Goal: Task Accomplishment & Management: Complete application form

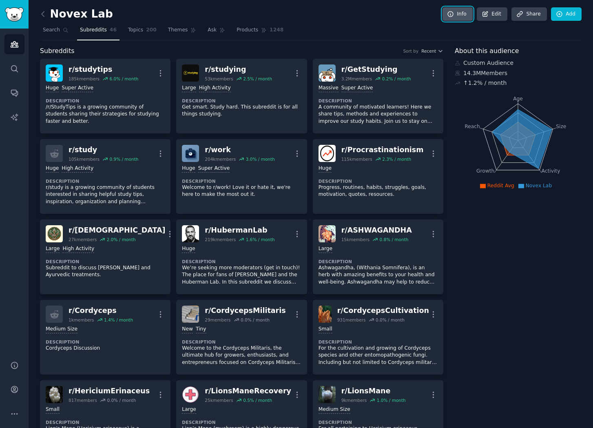
click at [458, 20] on link "Info" at bounding box center [457, 14] width 30 height 14
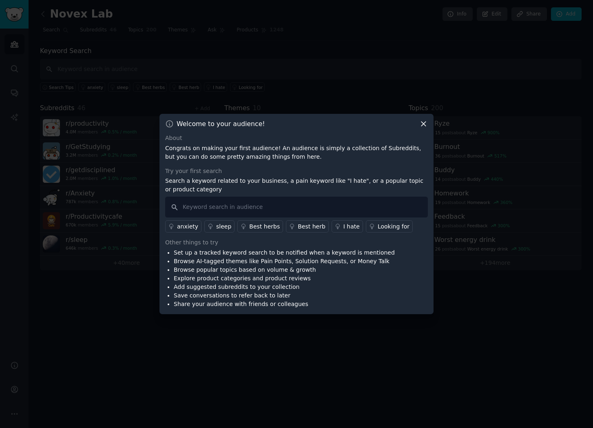
click at [413, 122] on div "Welcome to your audience!" at bounding box center [296, 123] width 263 height 9
click at [429, 124] on div "Welcome to your audience! About Congrats on making your first audience! An audi…" at bounding box center [296, 214] width 274 height 200
click at [427, 125] on icon at bounding box center [423, 123] width 9 height 9
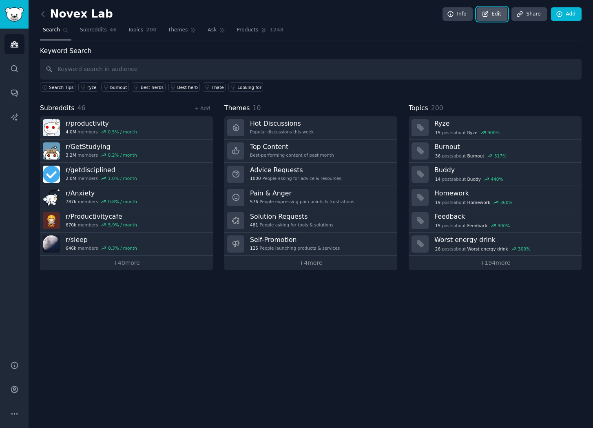
click at [487, 16] on icon at bounding box center [485, 13] width 5 height 5
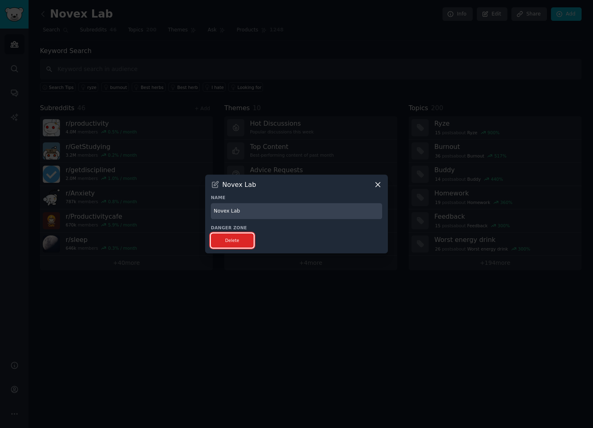
click at [238, 234] on button "Delete" at bounding box center [232, 240] width 43 height 14
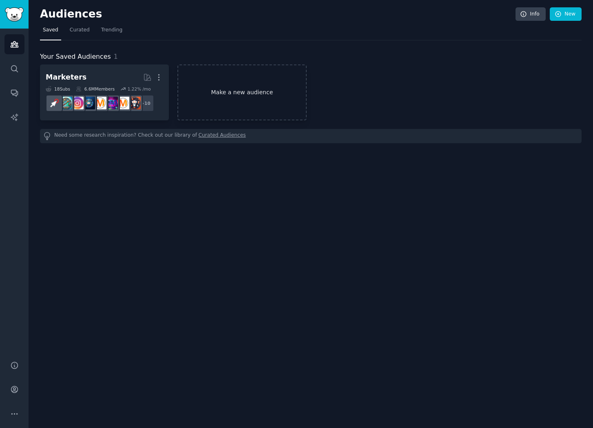
click at [250, 95] on link "Make a new audience" at bounding box center [241, 92] width 129 height 56
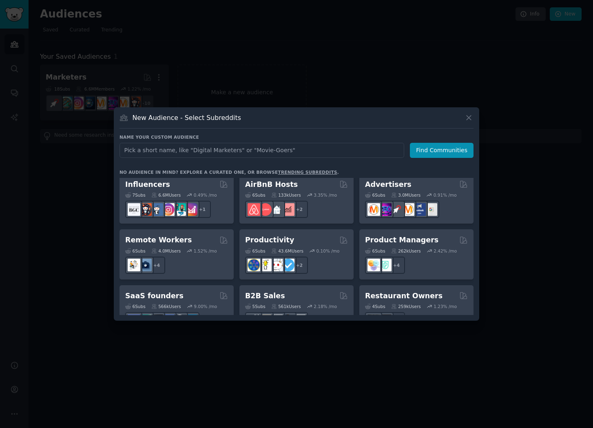
scroll to position [636, 0]
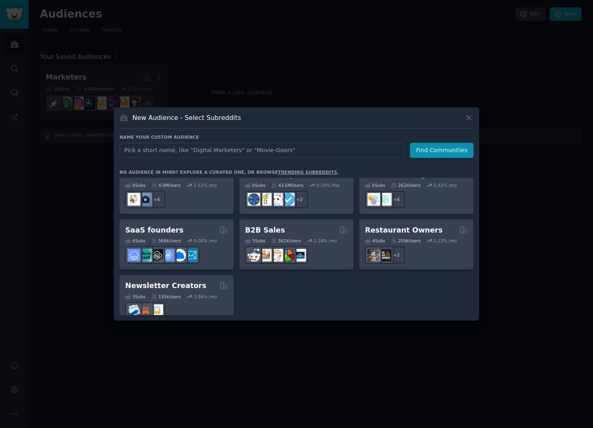
click at [145, 146] on input "text" at bounding box center [261, 150] width 285 height 15
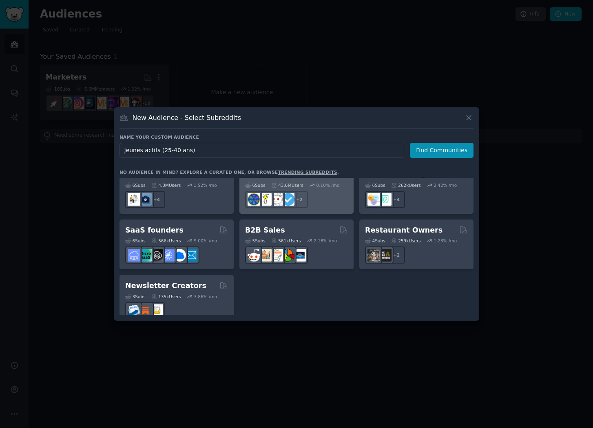
scroll to position [0, 0]
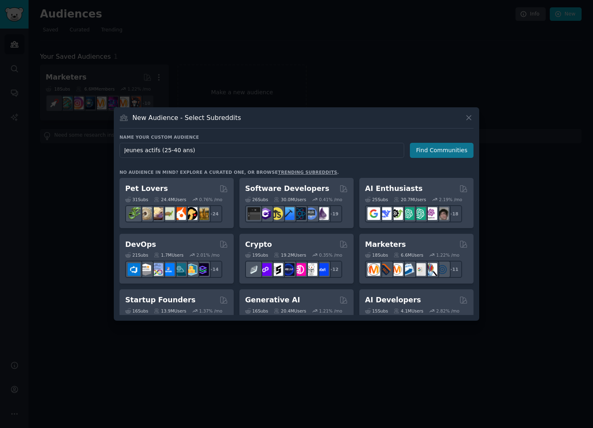
type input "Jeunes actifs (25-40 ans)"
click at [449, 152] on button "Find Communities" at bounding box center [442, 150] width 64 height 15
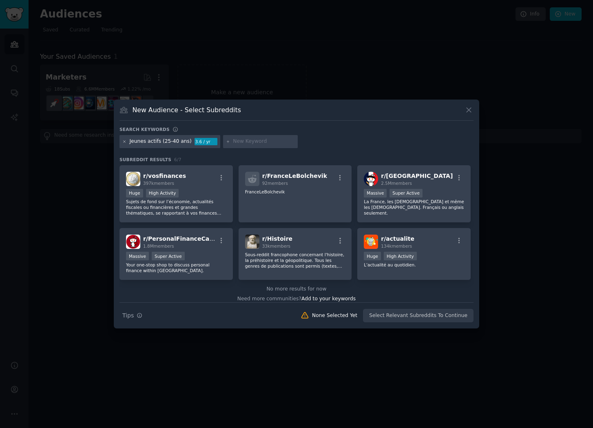
click at [124, 142] on icon at bounding box center [124, 141] width 4 height 4
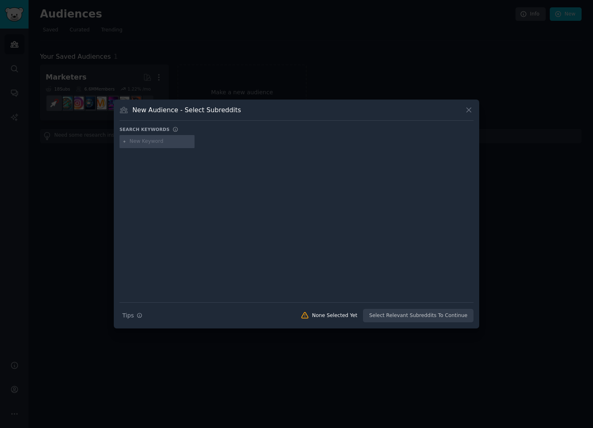
click at [143, 144] on input "text" at bounding box center [161, 141] width 62 height 7
type input "anxiety"
type input "s"
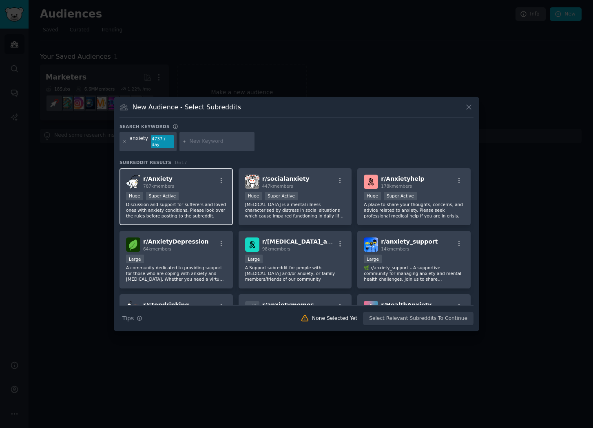
click at [198, 208] on p "Discussion and support for sufferers and loved ones with anxiety conditions. Pl…" at bounding box center [176, 209] width 100 height 17
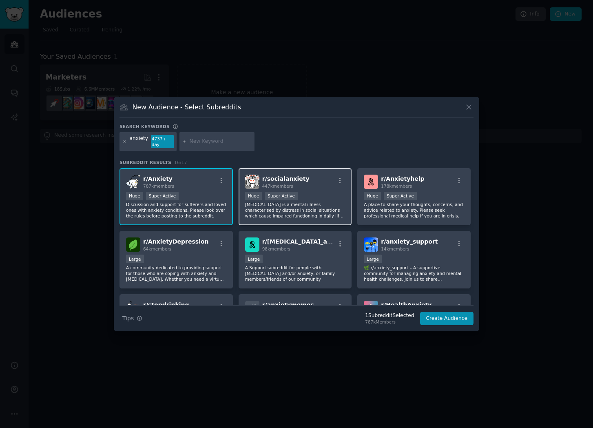
click at [313, 203] on p "[MEDICAL_DATA] is a mental illness characterised by distress in social situatio…" at bounding box center [295, 209] width 100 height 17
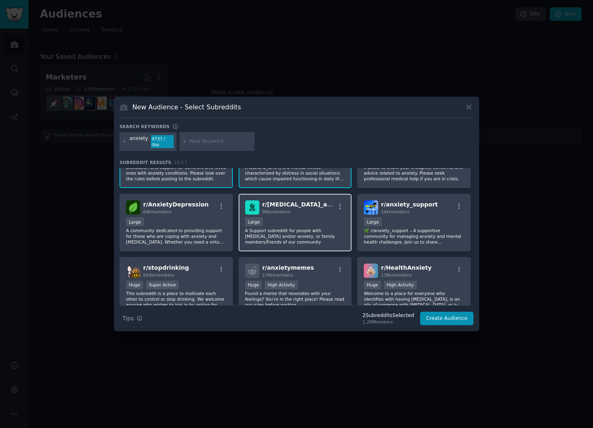
scroll to position [40, 0]
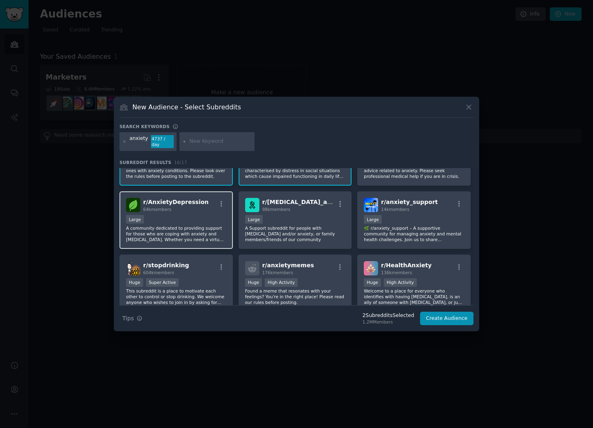
click at [203, 219] on div "Large" at bounding box center [176, 220] width 100 height 10
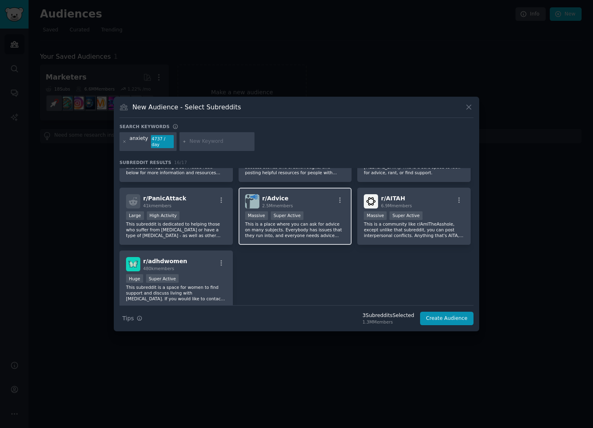
scroll to position [0, 0]
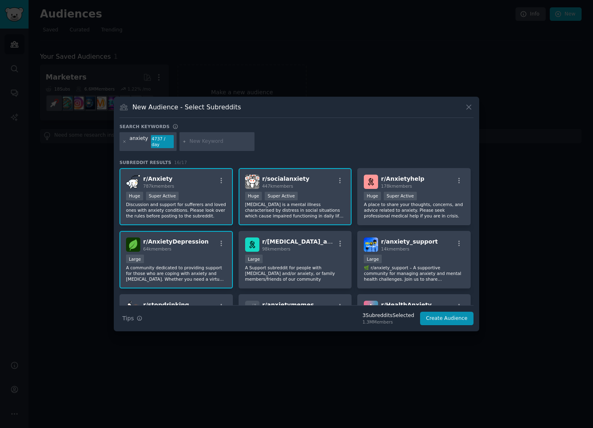
click at [210, 145] on input "text" at bounding box center [221, 141] width 62 height 7
type input "sleep"
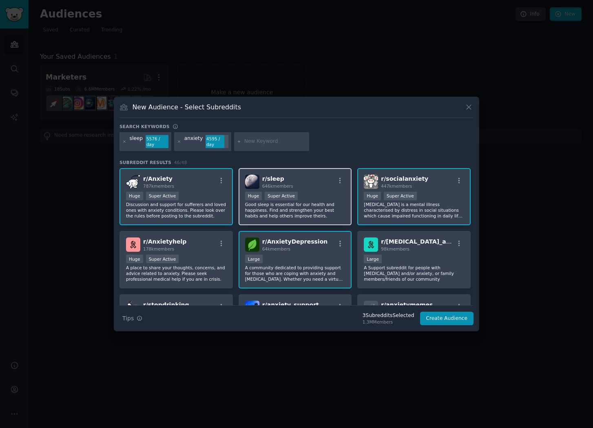
click at [295, 197] on div ">= 95th percentile for submissions / day Huge Super Active" at bounding box center [295, 197] width 100 height 10
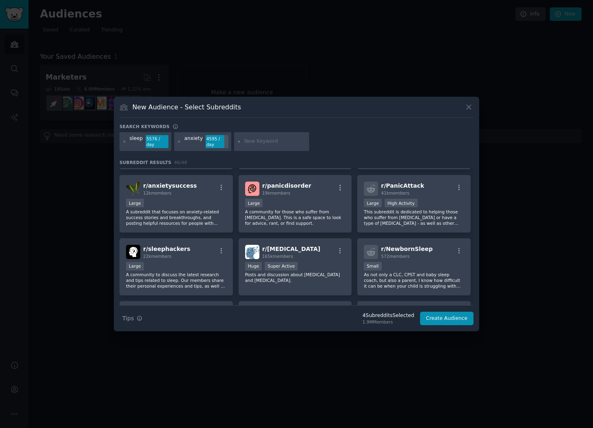
scroll to position [443, 0]
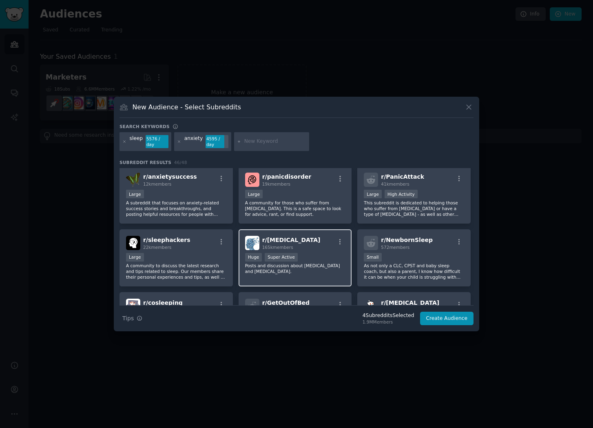
click at [306, 264] on p "Posts and discussion about [MEDICAL_DATA] and [MEDICAL_DATA]." at bounding box center [295, 268] width 100 height 11
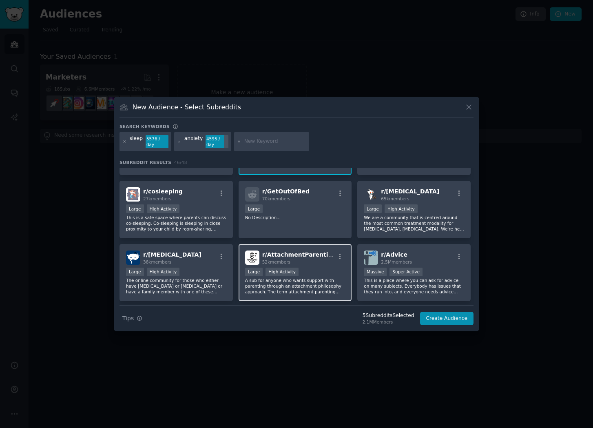
scroll to position [561, 0]
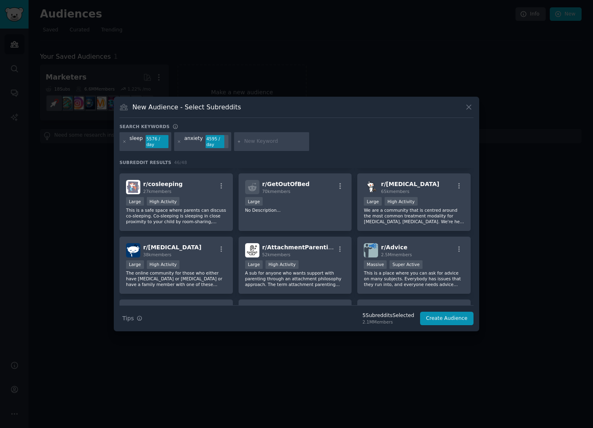
click at [264, 143] on input "text" at bounding box center [275, 141] width 62 height 7
type input "nootropics"
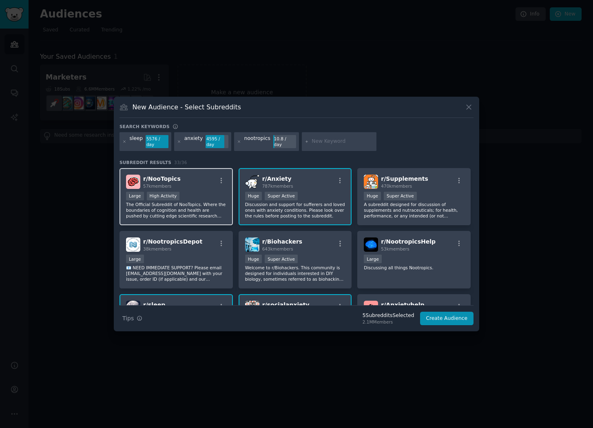
click at [189, 204] on p "The Official Subreddit of NooTopics. Where the boundaries of cognition and heal…" at bounding box center [176, 209] width 100 height 17
click at [200, 204] on p "The Official Subreddit of NooTopics. Where the boundaries of cognition and heal…" at bounding box center [176, 209] width 100 height 17
click at [196, 202] on p "The Official Subreddit of NooTopics. Where the boundaries of cognition and heal…" at bounding box center [176, 209] width 100 height 17
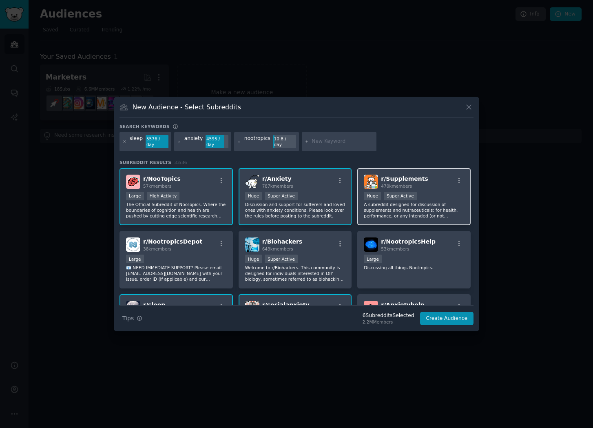
click at [389, 221] on div "r/ Supplements 470k members 100,000 - 1,000,000 members Huge Super Active A sub…" at bounding box center [413, 196] width 113 height 57
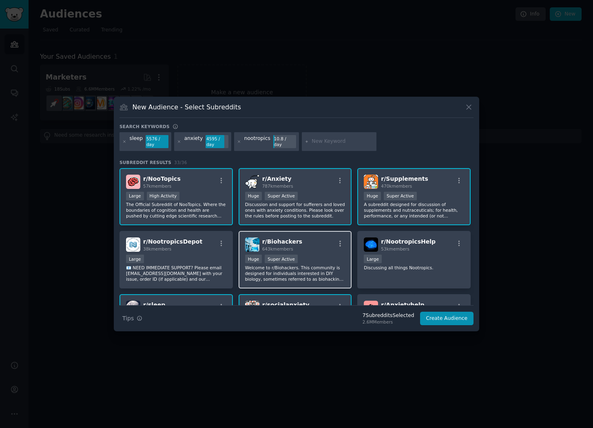
click at [300, 261] on div ">= 95th percentile for submissions / day Huge Super Active" at bounding box center [295, 259] width 100 height 10
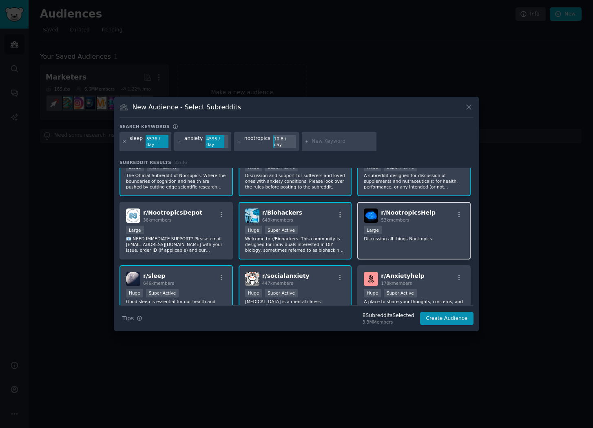
scroll to position [32, 0]
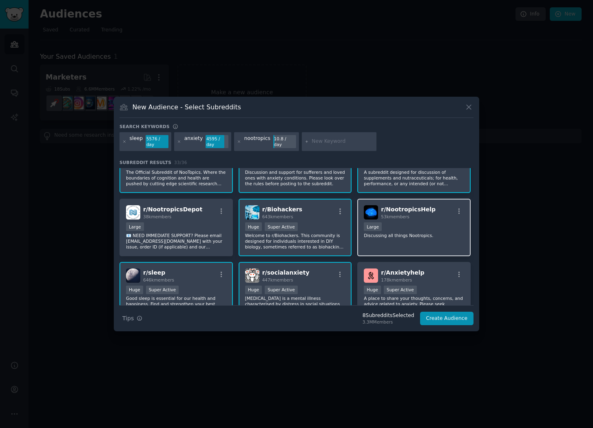
click at [413, 241] on div "r/ NootropicsHelp 53k members 10,000 - 100,000 members Large Discussing all thi…" at bounding box center [413, 227] width 113 height 57
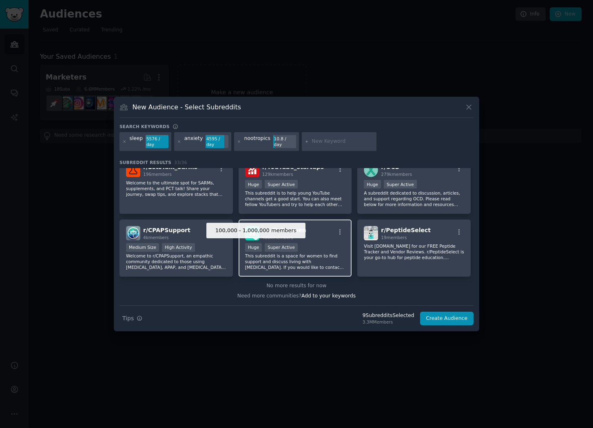
scroll to position [0, 0]
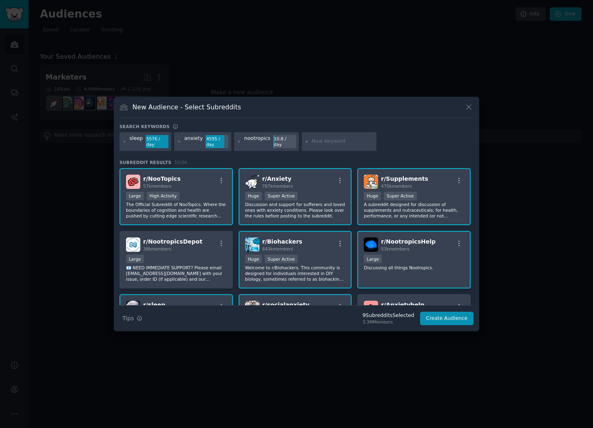
click at [332, 143] on input "text" at bounding box center [342, 141] width 62 height 7
type input "productivity"
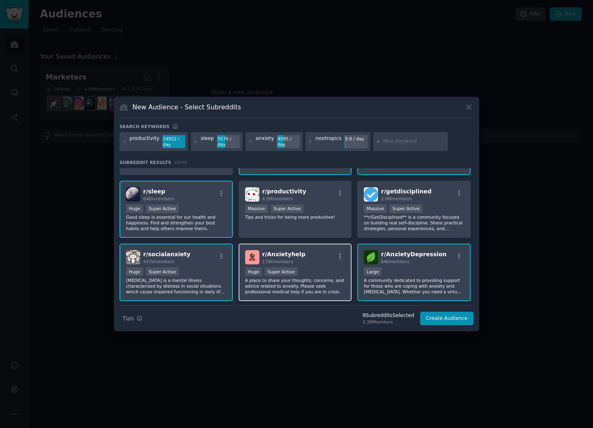
scroll to position [114, 0]
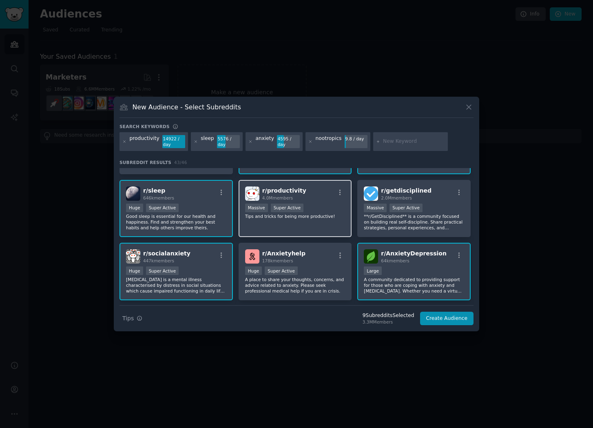
click at [306, 220] on div "r/ productivity 4.0M members Massive Super Active Tips and tricks for being mor…" at bounding box center [294, 208] width 113 height 57
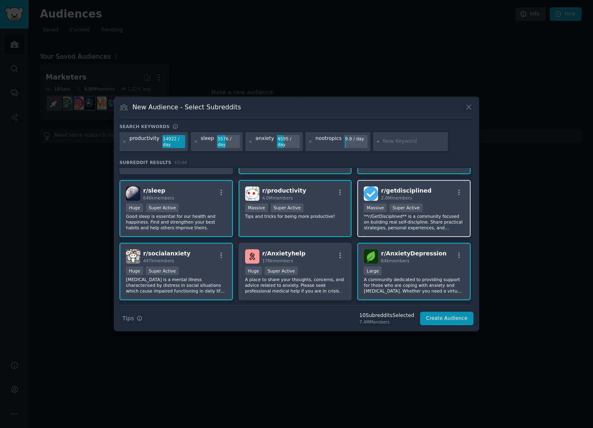
click at [415, 219] on p "**r/GetDisciplined** is a community focused on building real self-discipline. S…" at bounding box center [414, 221] width 100 height 17
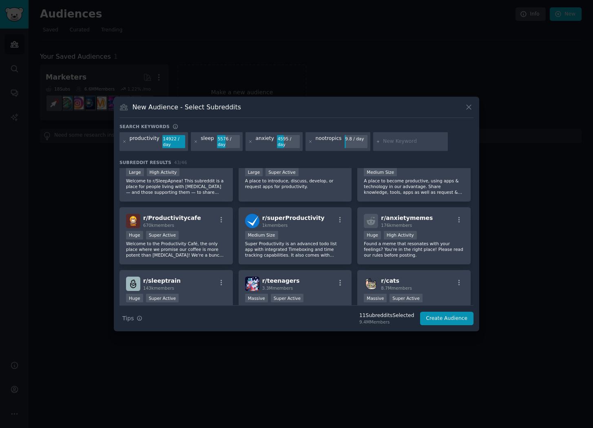
scroll to position [344, 0]
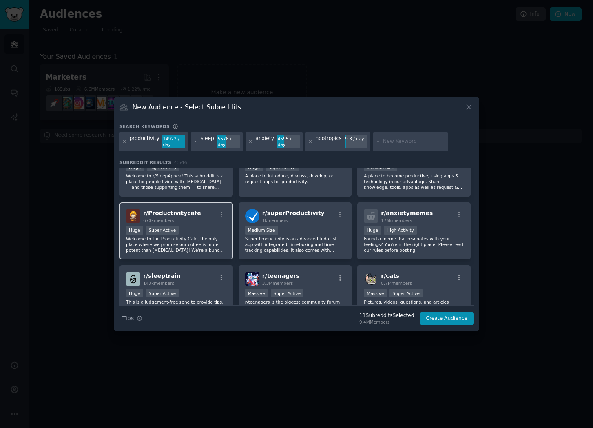
click at [202, 242] on p "Welcome to the Productivity Café, the only place where we promise our coffee is…" at bounding box center [176, 244] width 100 height 17
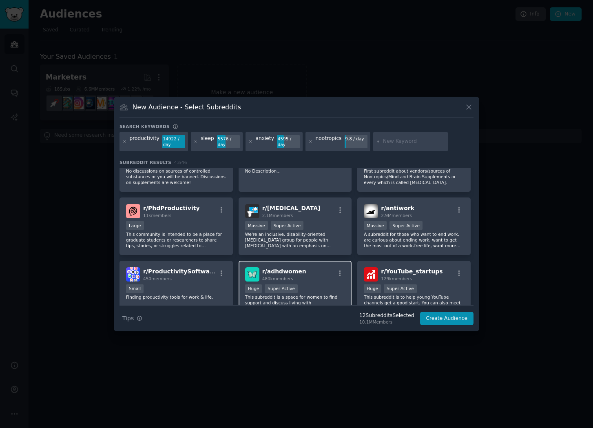
scroll to position [645, 0]
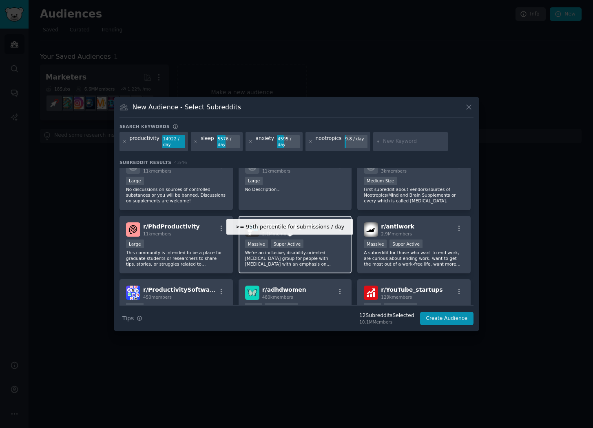
click at [297, 247] on div "Super Active" at bounding box center [287, 243] width 33 height 9
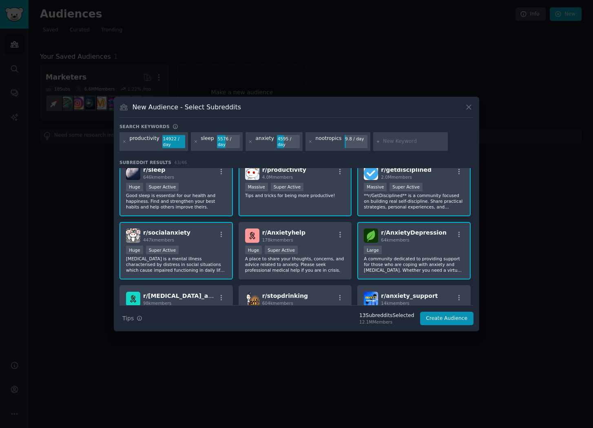
scroll to position [0, 0]
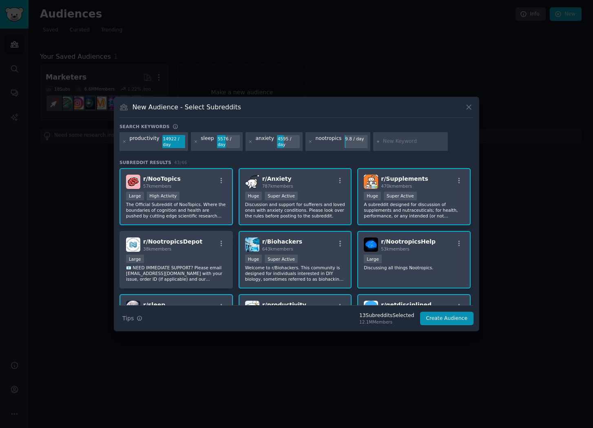
click at [400, 139] on input "text" at bounding box center [414, 141] width 62 height 7
type input "mental health"
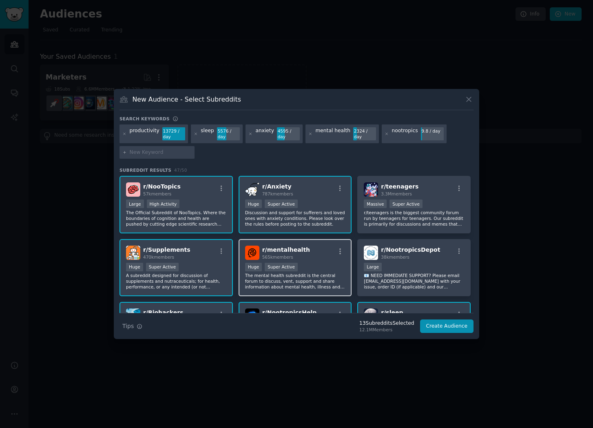
click at [310, 265] on div "Huge Super Active" at bounding box center [295, 268] width 100 height 10
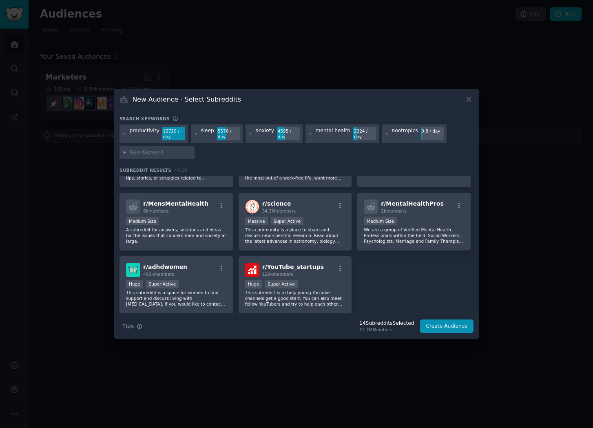
scroll to position [878, 0]
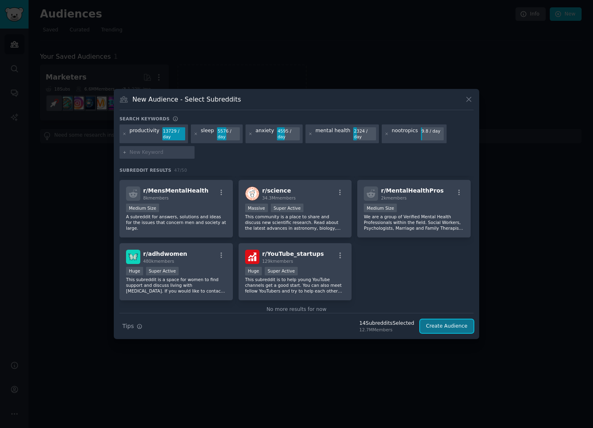
click at [444, 330] on button "Create Audience" at bounding box center [447, 326] width 54 height 14
